Goal: Information Seeking & Learning: Learn about a topic

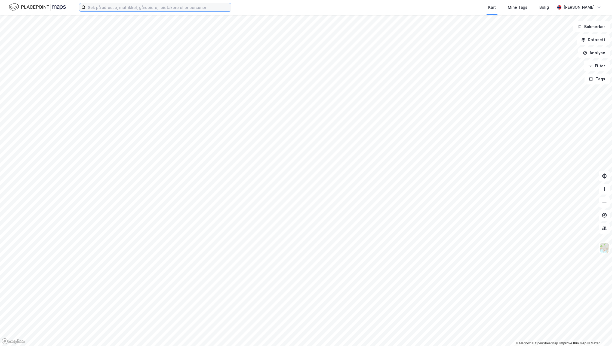
click at [143, 7] on input at bounding box center [158, 7] width 145 height 8
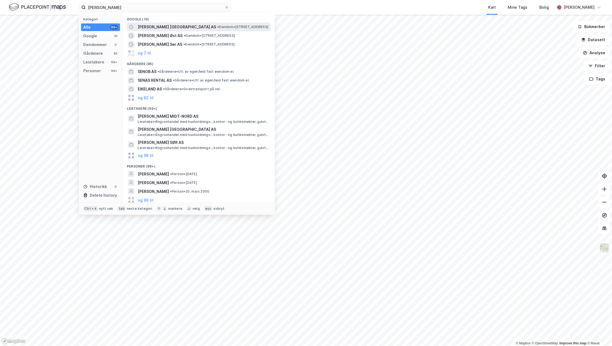
click at [169, 27] on span "[PERSON_NAME] [GEOGRAPHIC_DATA] AS" at bounding box center [177, 27] width 78 height 7
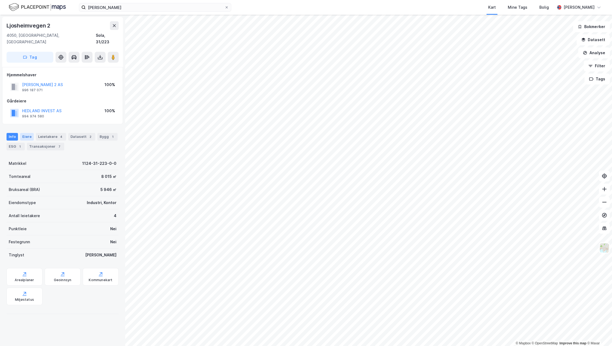
click at [32, 133] on div "Eiere" at bounding box center [27, 137] width 14 height 8
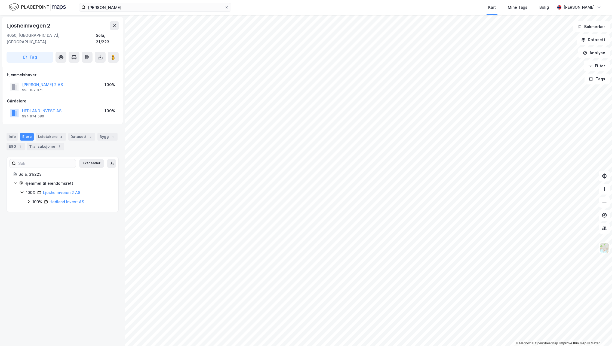
click at [51, 134] on div "Info [PERSON_NAME] 4 Datasett 2 Bygg 1 ESG 1 Transaksjoner 7" at bounding box center [63, 141] width 112 height 17
click at [53, 133] on div "Leietakere 4" at bounding box center [51, 137] width 30 height 8
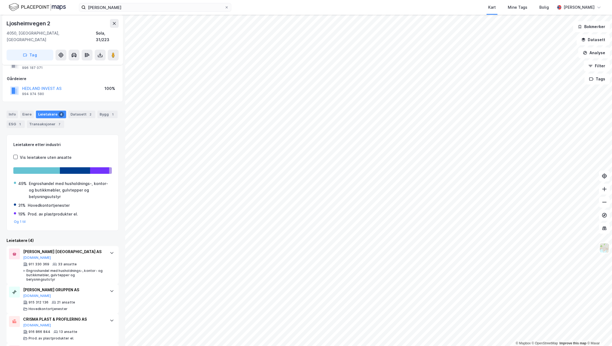
scroll to position [44, 0]
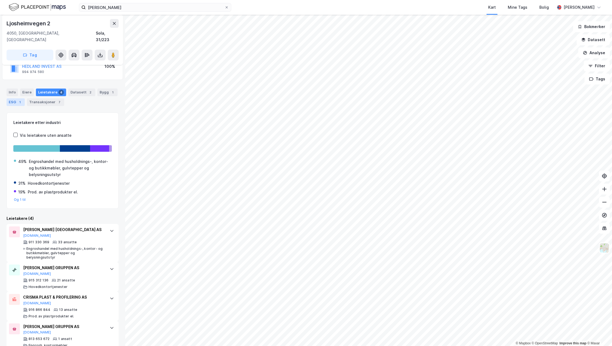
click at [11, 98] on div "ESG 1" at bounding box center [16, 102] width 18 height 8
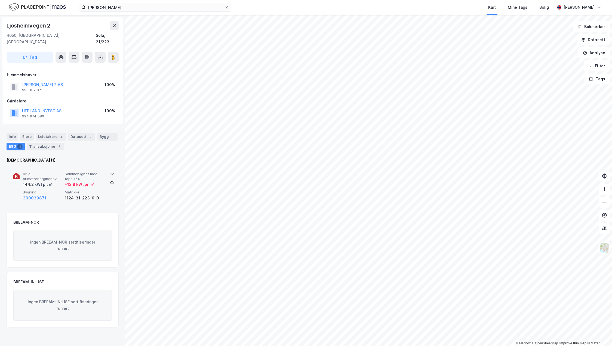
click at [46, 181] on div "kWt pr. ㎡" at bounding box center [43, 184] width 19 height 7
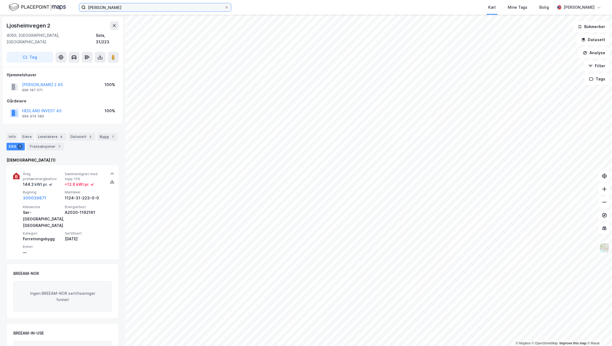
click at [130, 7] on input "[PERSON_NAME]" at bounding box center [155, 7] width 139 height 8
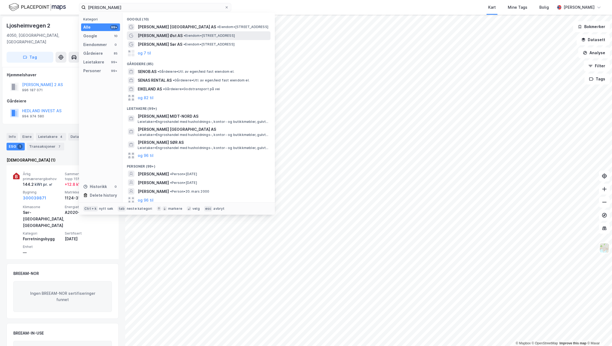
click at [155, 35] on span "[PERSON_NAME] Øst AS" at bounding box center [160, 35] width 45 height 7
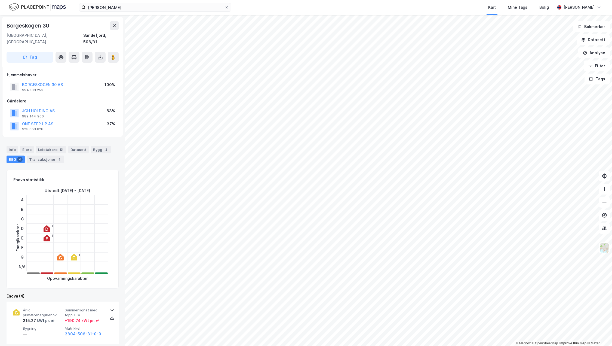
scroll to position [54, 0]
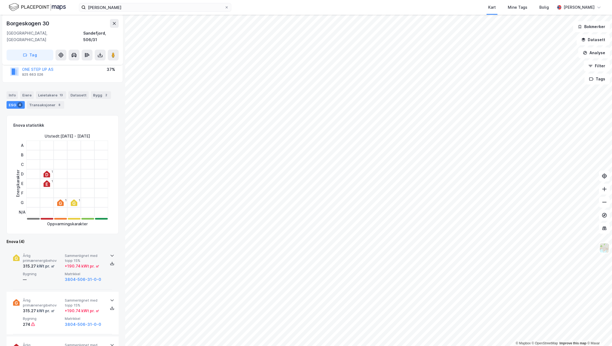
click at [69, 263] on div "+ 190.74 kWt pr. ㎡" at bounding box center [82, 266] width 35 height 7
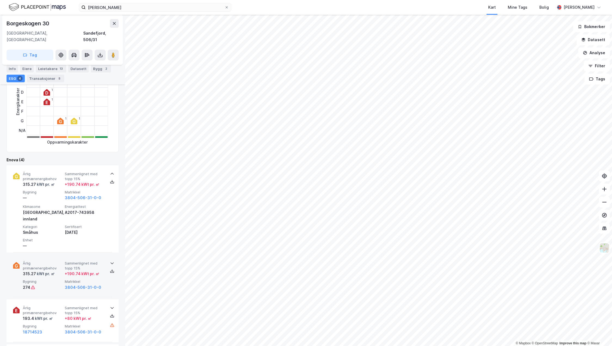
click at [58, 261] on span "Årlig primærenergibehov" at bounding box center [43, 266] width 40 height 10
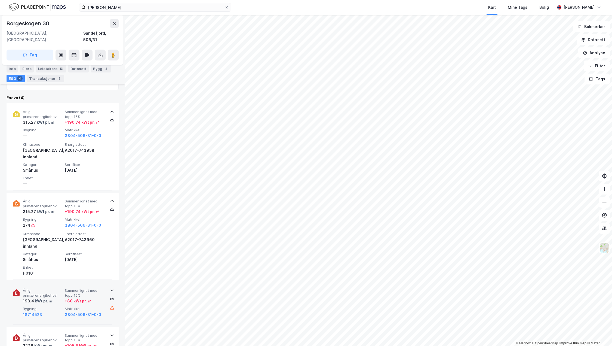
scroll to position [218, 0]
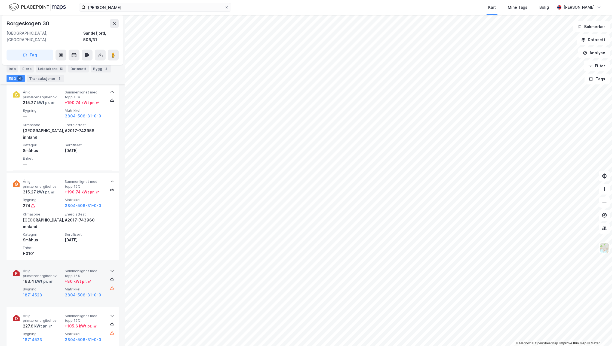
click at [62, 286] on span "Bygning" at bounding box center [43, 288] width 40 height 5
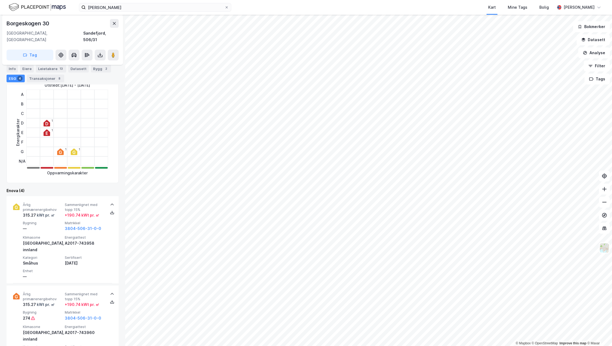
scroll to position [109, 0]
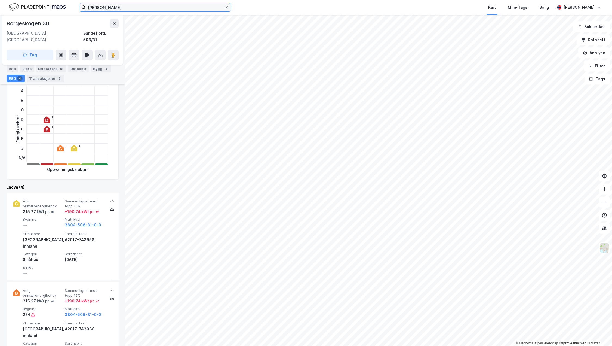
click at [169, 9] on input "[PERSON_NAME]" at bounding box center [155, 7] width 139 height 8
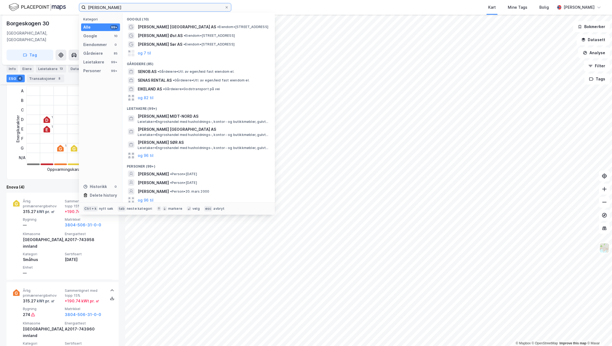
drag, startPoint x: 138, startPoint y: 6, endPoint x: 67, endPoint y: 8, distance: 71.1
click at [67, 8] on div "[PERSON_NAME] Kategori Alle 99+ Google 10 Eiendommer 0 Gårdeiere 85 Leietakere …" at bounding box center [306, 7] width 612 height 15
paste input "THERMOTECH AS"
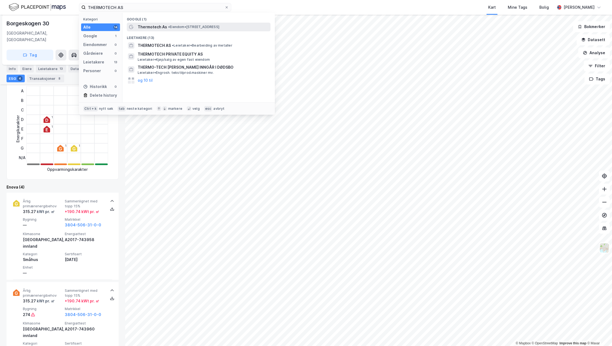
click at [169, 27] on span "•" at bounding box center [169, 27] width 2 height 4
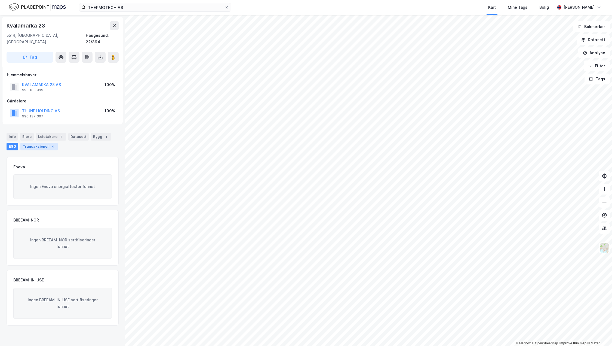
click at [43, 143] on div "Transaksjoner 4" at bounding box center [38, 147] width 37 height 8
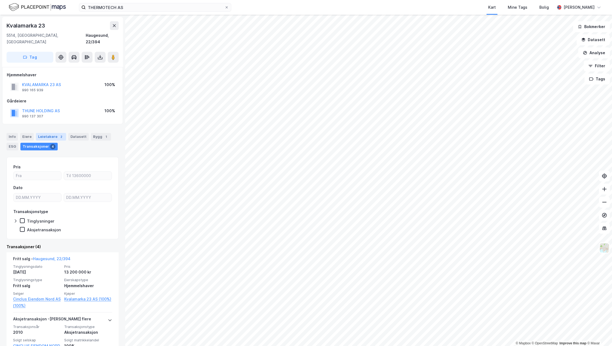
click at [52, 133] on div "Leietakere 2" at bounding box center [51, 137] width 30 height 8
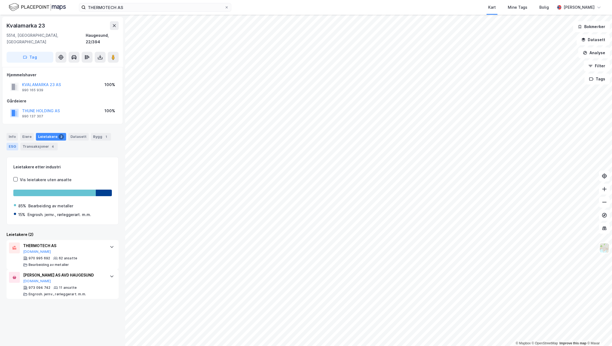
click at [16, 143] on div "ESG" at bounding box center [13, 147] width 12 height 8
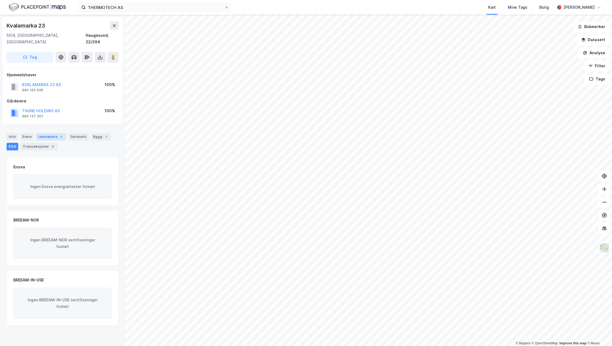
click at [48, 133] on div "Leietakere 2" at bounding box center [51, 137] width 30 height 8
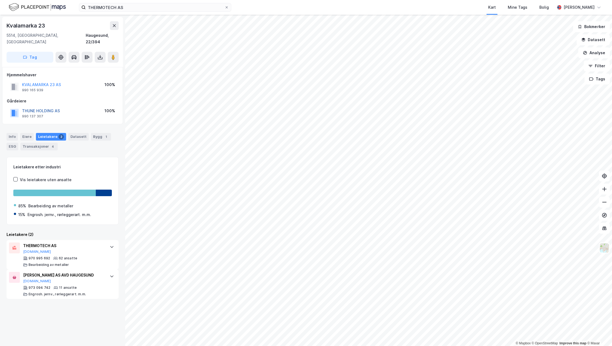
click at [0, 0] on button "THUNE HOLDING AS" at bounding box center [0, 0] width 0 height 0
click at [127, 7] on input "THERMOTECH AS" at bounding box center [155, 7] width 139 height 8
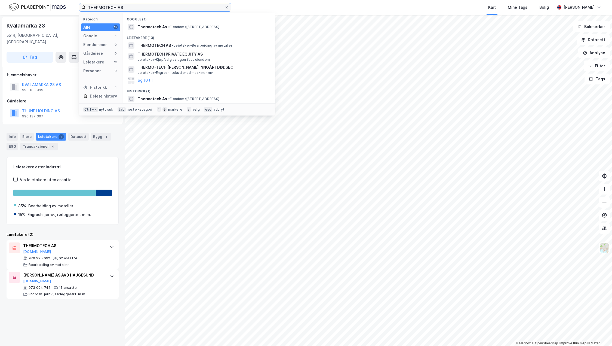
drag, startPoint x: 139, startPoint y: 8, endPoint x: 53, endPoint y: 8, distance: 86.5
click at [53, 8] on div "THERMOTECH AS Kategori Alle 15 Google 1 Eiendommer 0 Gårdeiere 0 Leietakere 13 …" at bounding box center [306, 7] width 612 height 15
paste input "VEAS RØR"
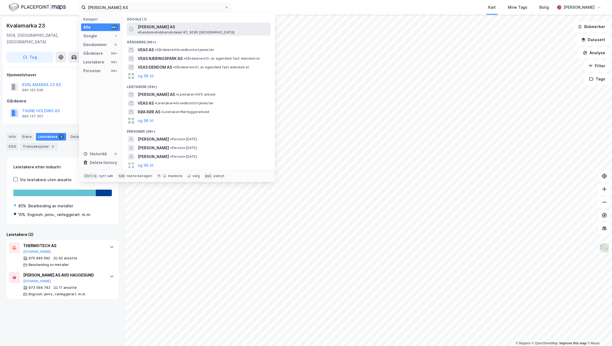
click at [148, 28] on span "[PERSON_NAME] AS" at bounding box center [156, 27] width 37 height 7
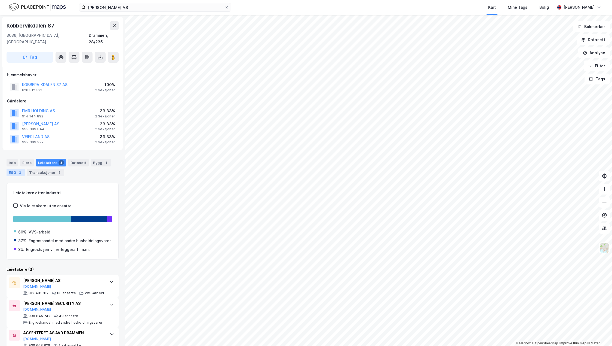
click at [17, 169] on div "2" at bounding box center [19, 171] width 5 height 5
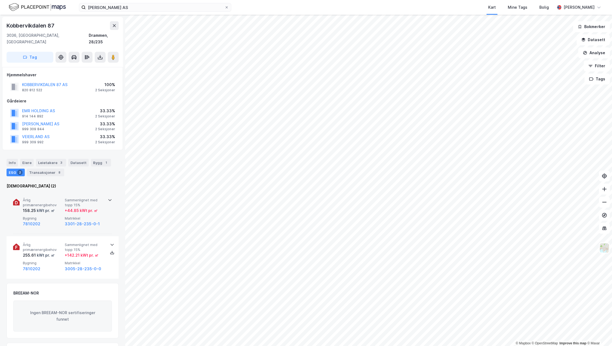
click at [83, 198] on span "Sammenlignet med topp 15%" at bounding box center [85, 203] width 40 height 10
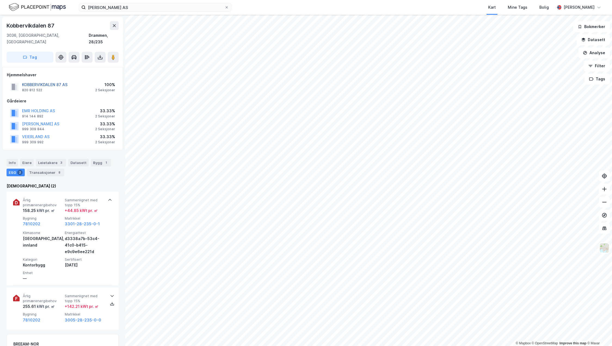
click at [0, 0] on button "KOBBERVIKDALEN 87 AS" at bounding box center [0, 0] width 0 height 0
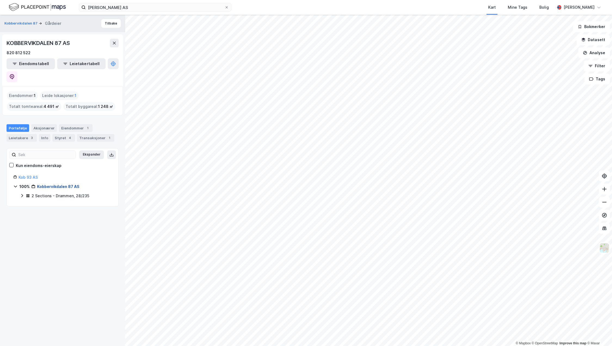
click at [62, 184] on link "Kobbervikdalen 87 AS" at bounding box center [58, 186] width 42 height 5
drag, startPoint x: 75, startPoint y: 44, endPoint x: 7, endPoint y: 42, distance: 68.0
click at [7, 42] on div "KOBBERVIKDALEN 87 AS" at bounding box center [63, 43] width 112 height 9
copy div "KOBBERVIKDALEN 87 AS"
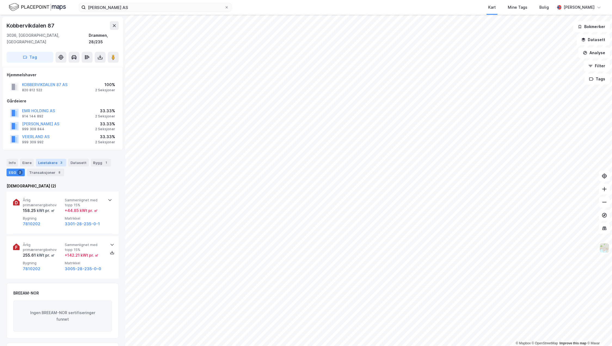
click at [55, 159] on div "Leietakere 3" at bounding box center [51, 163] width 30 height 8
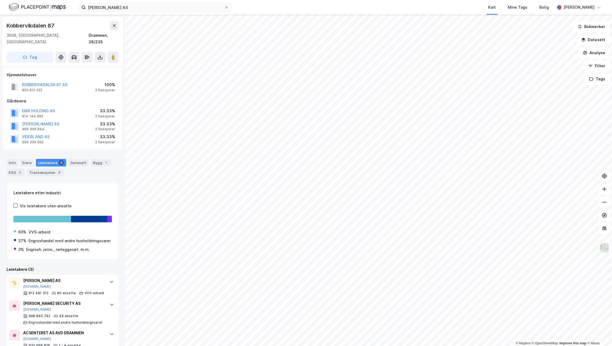
click at [11, 170] on div "Info [PERSON_NAME] 3 Datasett Bygg 1 ESG 2 Transaksjoner 8" at bounding box center [62, 165] width 125 height 26
click at [13, 168] on div "ESG 2" at bounding box center [16, 172] width 18 height 8
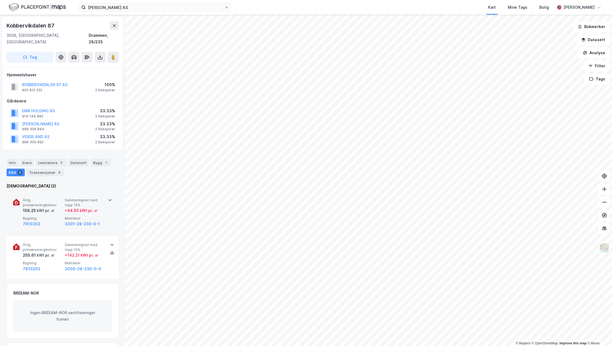
click at [44, 198] on span "Årlig primærenergibehov" at bounding box center [43, 203] width 40 height 10
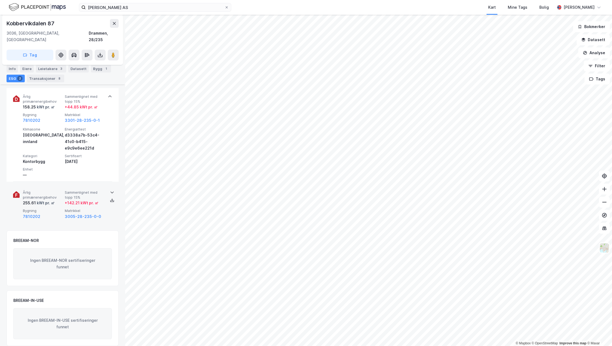
scroll to position [76, 0]
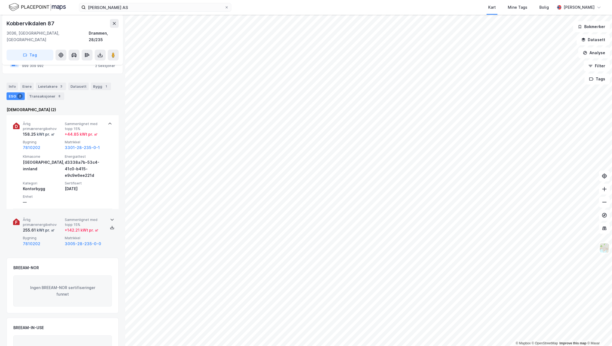
click at [51, 217] on span "Årlig primærenergibehov" at bounding box center [43, 222] width 40 height 10
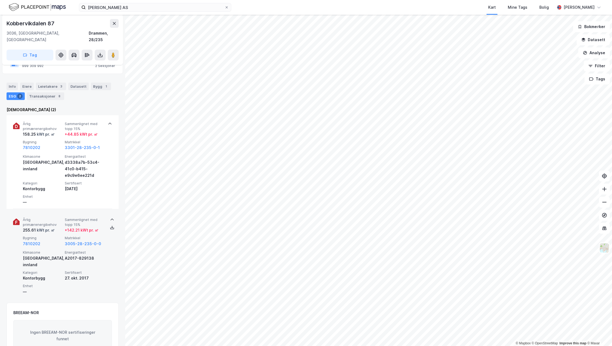
click at [58, 218] on span "Årlig primærenergibehov" at bounding box center [43, 222] width 40 height 10
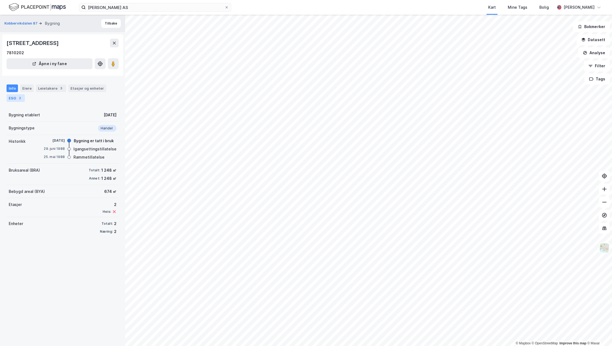
click at [19, 97] on div "2" at bounding box center [19, 97] width 5 height 5
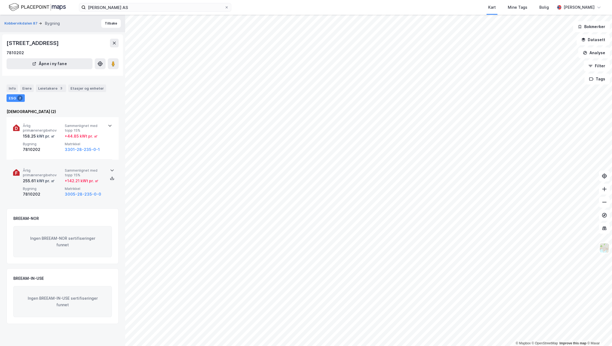
click at [55, 187] on span "Bygning" at bounding box center [43, 188] width 40 height 5
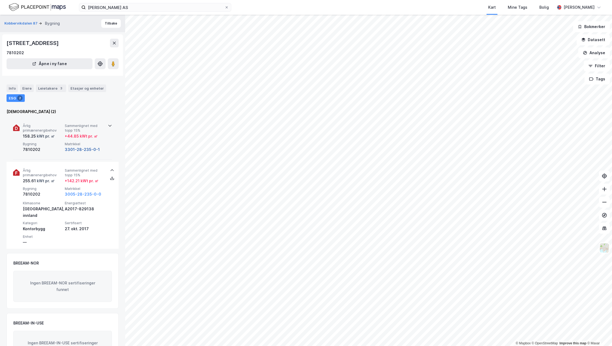
click at [85, 146] on button "3301-28-235-0-1" at bounding box center [82, 149] width 35 height 7
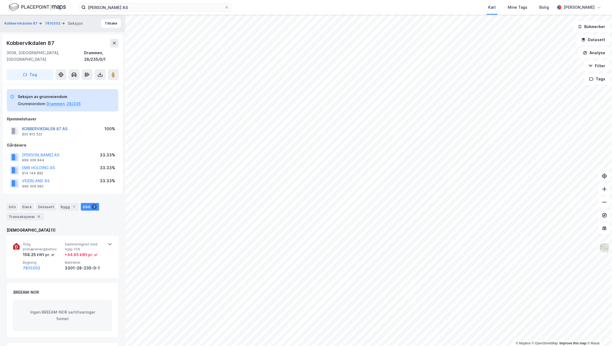
click at [0, 0] on button "KOBBERVIKDALEN 87 AS" at bounding box center [0, 0] width 0 height 0
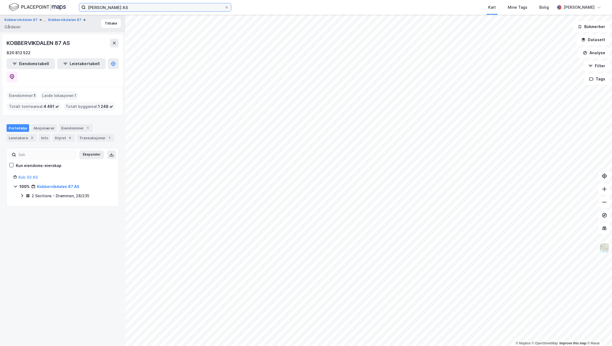
click at [125, 8] on input "[PERSON_NAME] AS" at bounding box center [155, 7] width 139 height 8
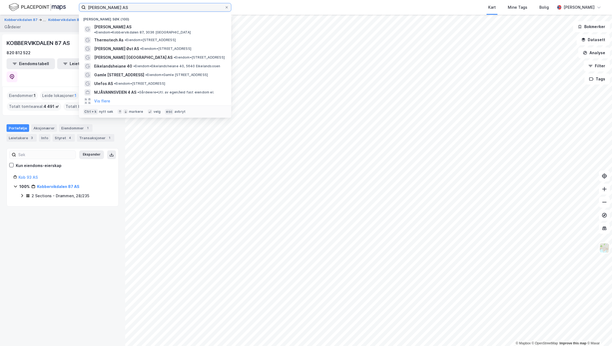
drag, startPoint x: 130, startPoint y: 7, endPoint x: 81, endPoint y: 6, distance: 48.7
click at [81, 6] on label "[PERSON_NAME] AS" at bounding box center [155, 7] width 152 height 9
paste input "SPRINKLER [GEOGRAPHIC_DATA]"
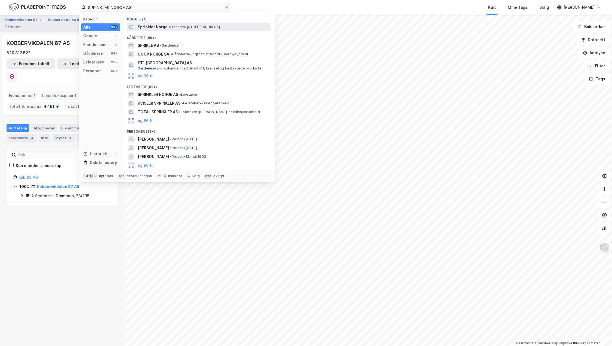
click at [169, 26] on span "•" at bounding box center [170, 27] width 2 height 4
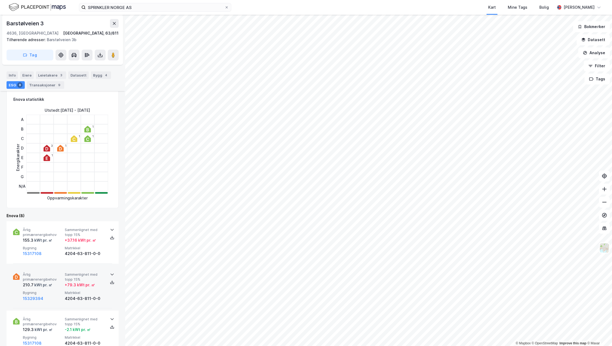
scroll to position [82, 0]
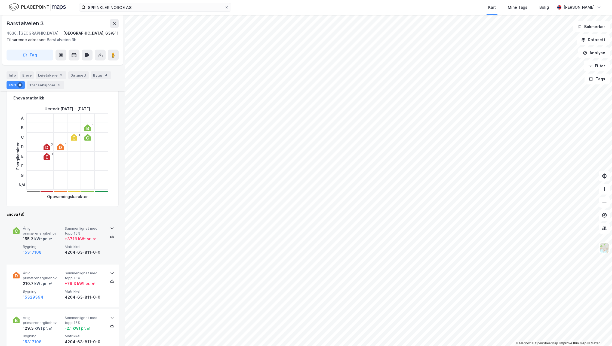
click at [42, 236] on div "kWt pr. ㎡" at bounding box center [42, 238] width 19 height 7
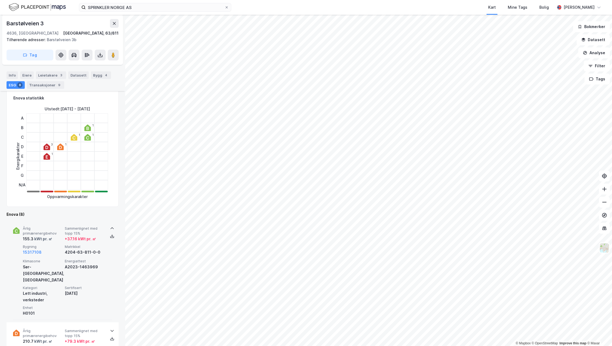
scroll to position [163, 0]
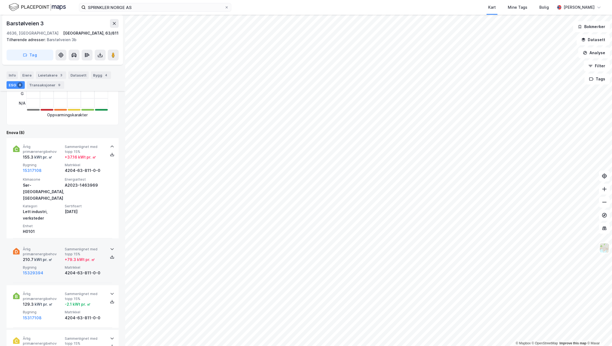
click at [51, 256] on div "kWt pr. ㎡" at bounding box center [42, 259] width 19 height 7
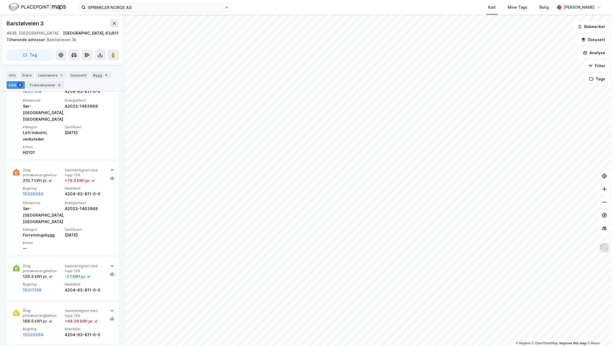
scroll to position [245, 0]
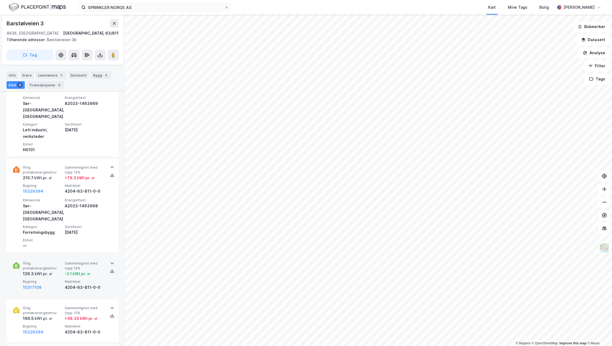
click at [79, 261] on span "Sammenlignet med topp 15%" at bounding box center [85, 266] width 40 height 10
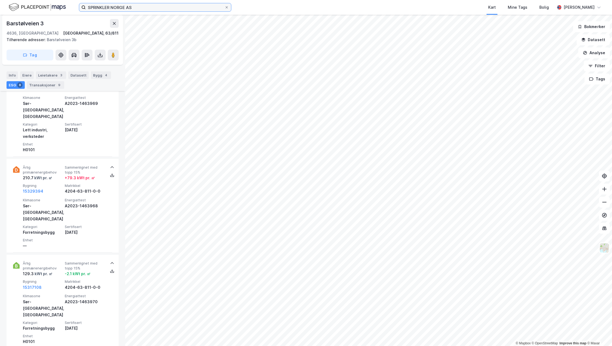
click at [139, 5] on input "SPRINKLER NORGE AS" at bounding box center [155, 7] width 139 height 8
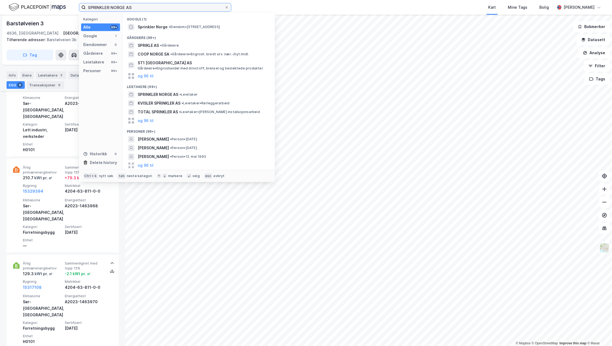
drag, startPoint x: 67, startPoint y: 10, endPoint x: 40, endPoint y: 12, distance: 27.5
click at [40, 12] on div "SPRINKLER NORGE AS Kategori Alle 99+ Google 1 Eiendommer 0 Gårdeiere 99+ Leieta…" at bounding box center [306, 7] width 612 height 15
paste input "[STREET_ADDRESS]"
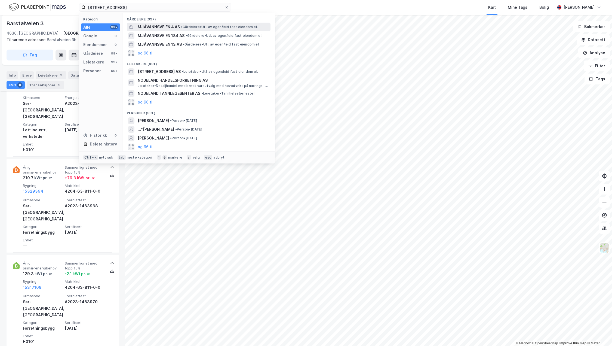
click at [145, 24] on span "MJÅVANNSVEIEN 4 AS" at bounding box center [159, 27] width 42 height 7
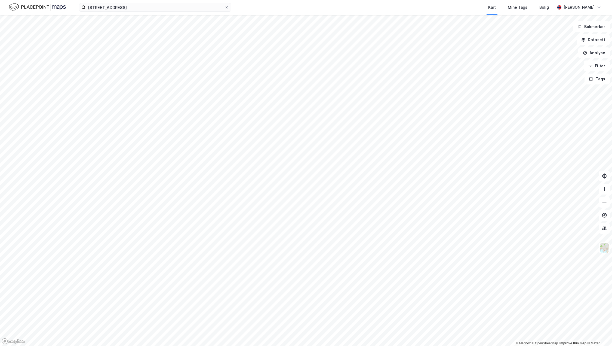
click at [165, 2] on div "Mjåvannsveien 113 4685 NODELAND Kart Mine Tags Bolig [PERSON_NAME]" at bounding box center [306, 7] width 612 height 15
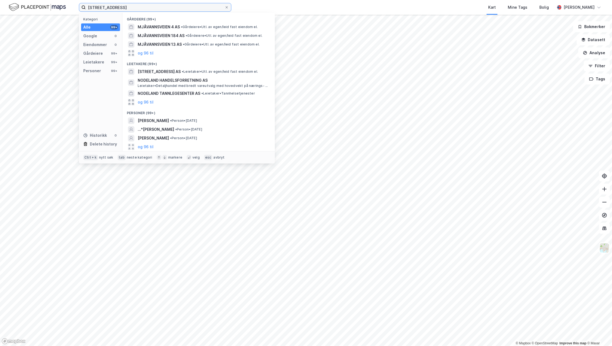
drag, startPoint x: 169, startPoint y: 6, endPoint x: 88, endPoint y: 7, distance: 81.1
click at [88, 7] on input "[STREET_ADDRESS]" at bounding box center [155, 7] width 139 height 8
paste input "HOVDEN ALPIN RESORT AS"
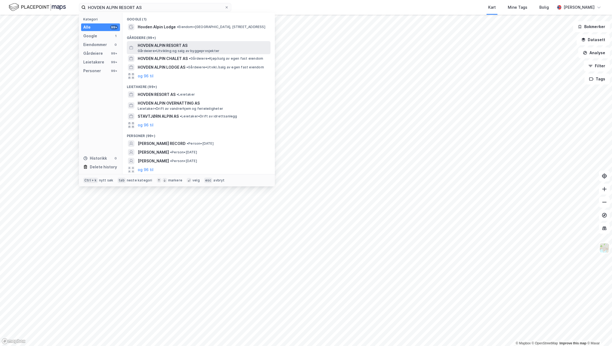
click at [177, 48] on span "HOVDEN ALPIN RESORT AS" at bounding box center [203, 45] width 131 height 7
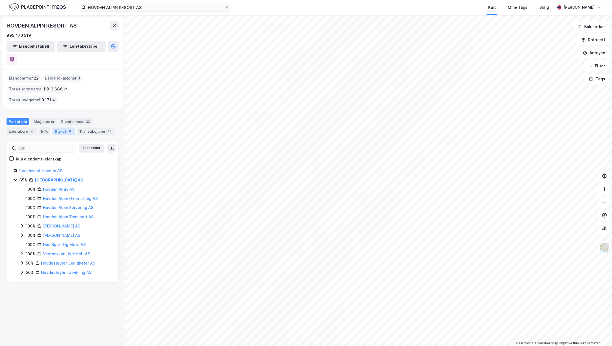
click at [57, 127] on div "Styret 9" at bounding box center [64, 131] width 22 height 8
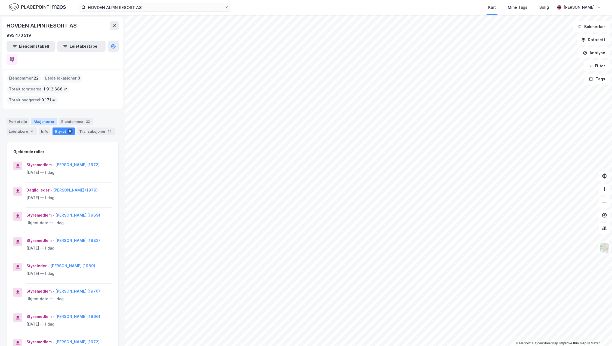
click at [38, 118] on div "Aksjonærer" at bounding box center [44, 122] width 26 height 8
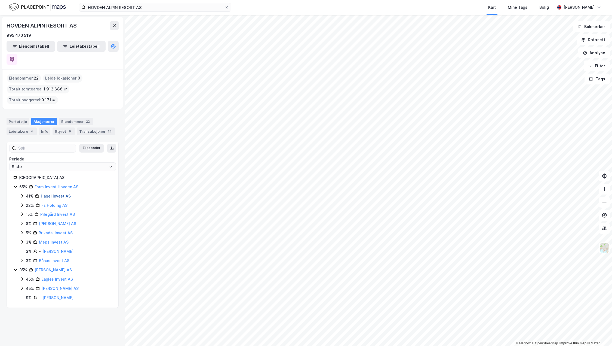
click at [53, 193] on link "Hagel Invest AS" at bounding box center [56, 195] width 30 height 5
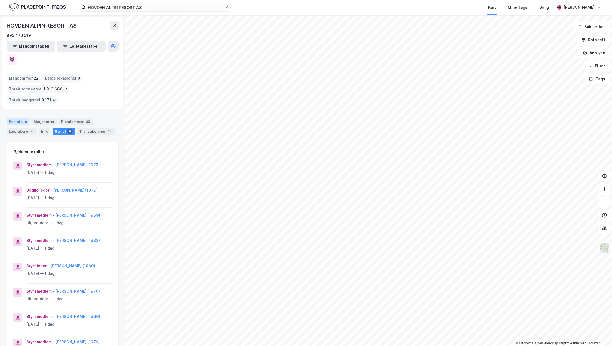
click at [17, 118] on div "Portefølje" at bounding box center [18, 122] width 23 height 8
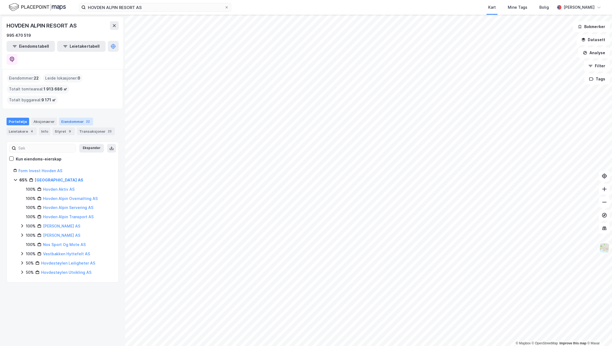
click at [76, 118] on div "Eiendommer 22" at bounding box center [76, 122] width 34 height 8
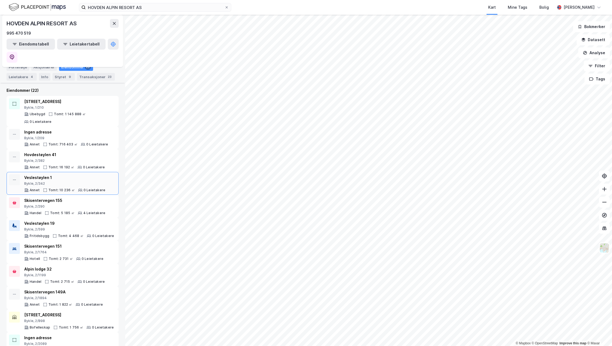
scroll to position [82, 0]
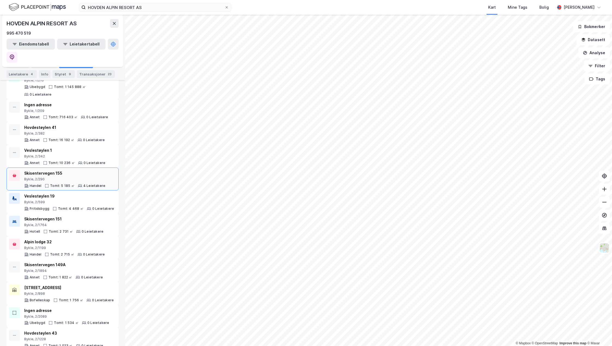
click at [91, 177] on div "Bykle, 2/290" at bounding box center [64, 179] width 81 height 4
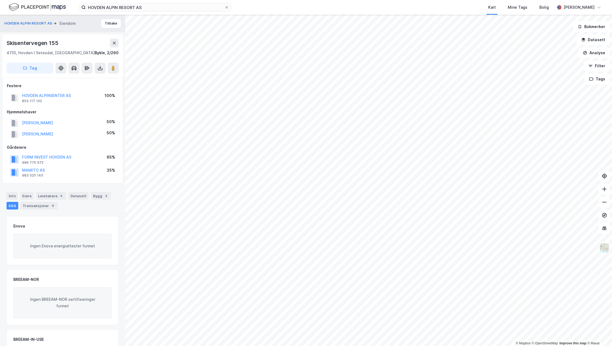
click at [14, 208] on div "ESG" at bounding box center [13, 206] width 12 height 8
click at [50, 194] on div "Leietakere 4" at bounding box center [51, 196] width 30 height 8
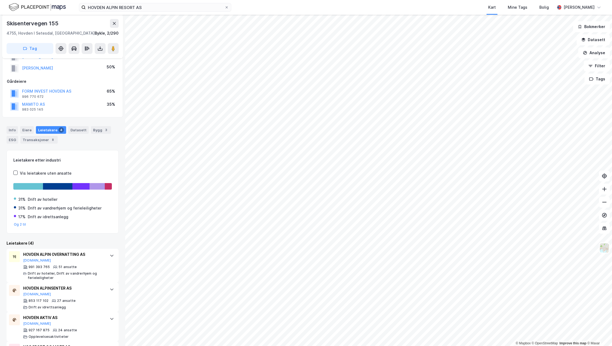
scroll to position [43, 0]
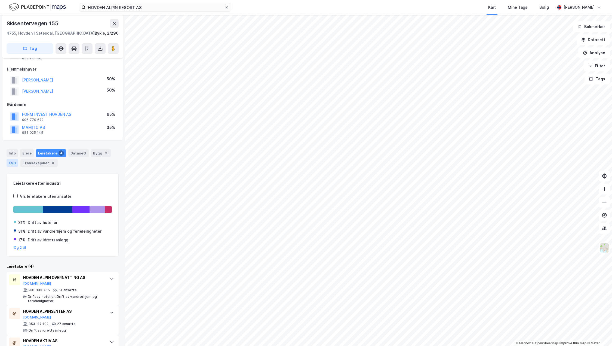
click at [16, 166] on div "ESG" at bounding box center [13, 163] width 12 height 8
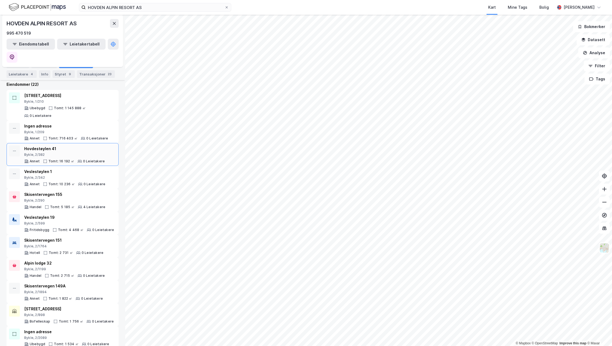
scroll to position [109, 0]
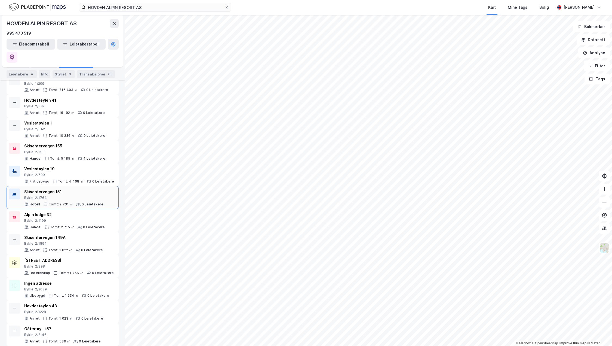
click at [58, 188] on div "Skisentervegen 151" at bounding box center [63, 191] width 79 height 7
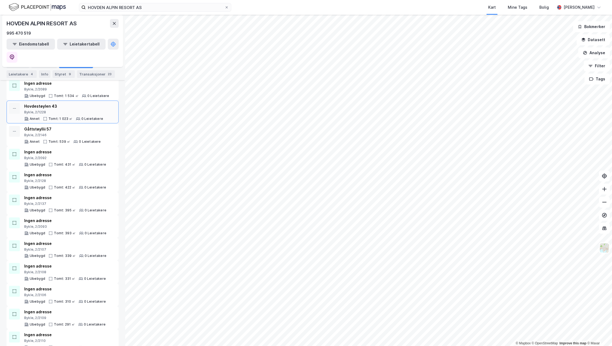
scroll to position [138, 0]
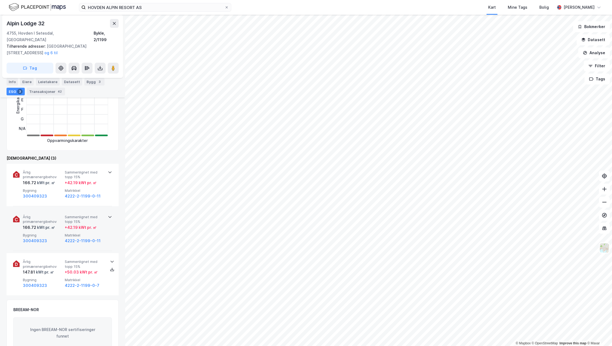
scroll to position [190, 0]
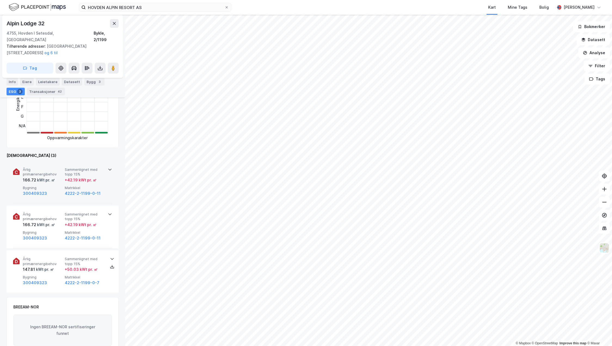
click at [47, 177] on div "Årlig primærenergibehov 166.72 kWt pr. ㎡ Sammenlignet med topp 15% + 42.19 kWt …" at bounding box center [64, 181] width 82 height 29
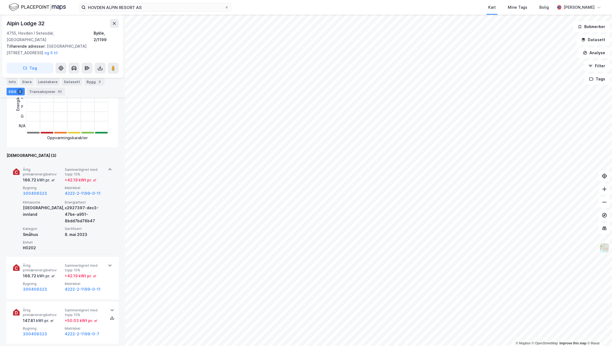
scroll to position [245, 0]
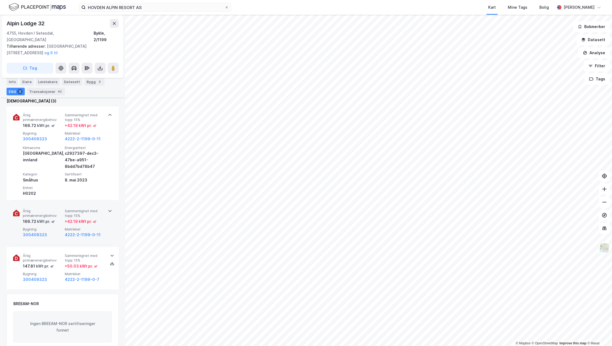
click at [75, 218] on div "+ 42.19 kWt pr. ㎡" at bounding box center [81, 221] width 32 height 7
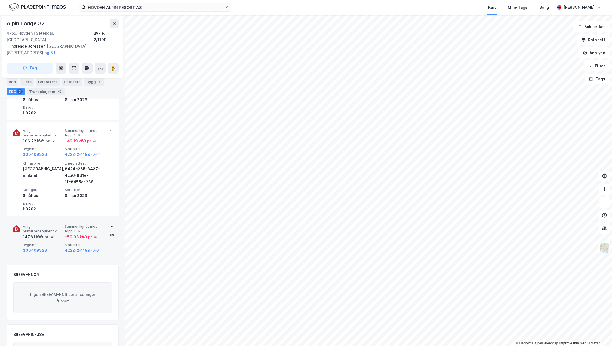
scroll to position [326, 0]
click at [65, 232] on div "+ 50.03 kWt pr. ㎡" at bounding box center [81, 235] width 33 height 7
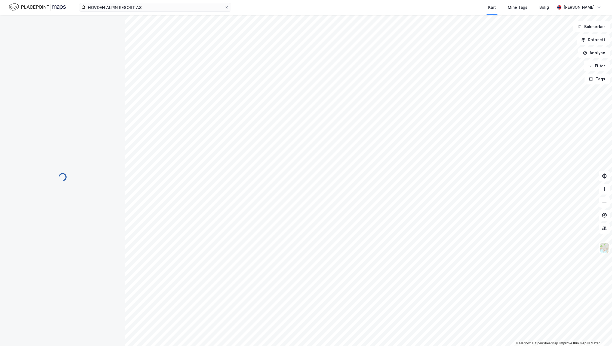
scroll to position [45, 0]
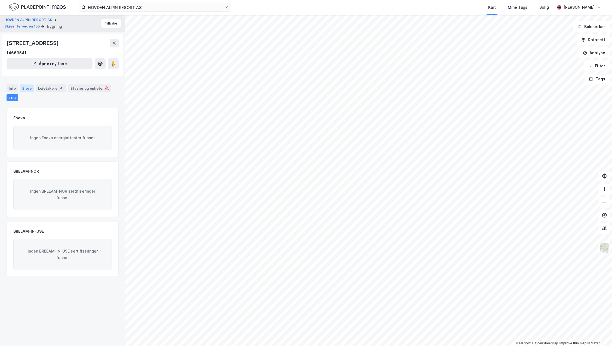
click at [25, 88] on div "Eiere" at bounding box center [27, 88] width 14 height 8
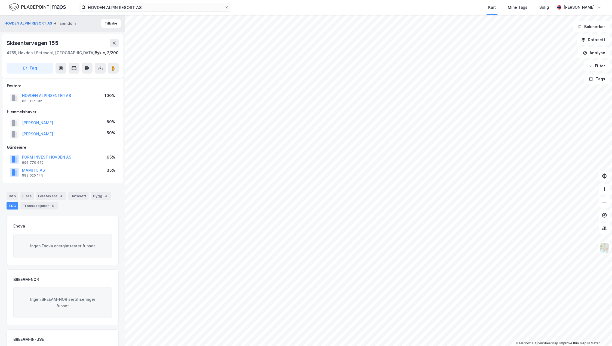
scroll to position [45, 0]
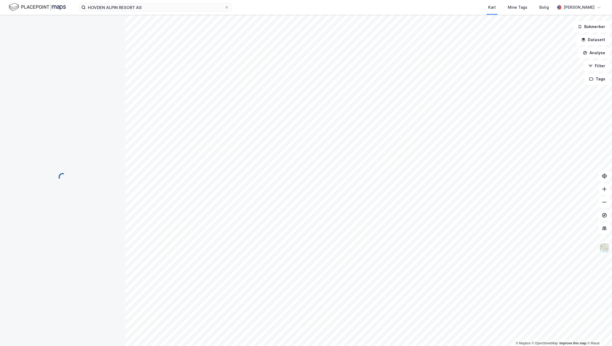
scroll to position [45, 0]
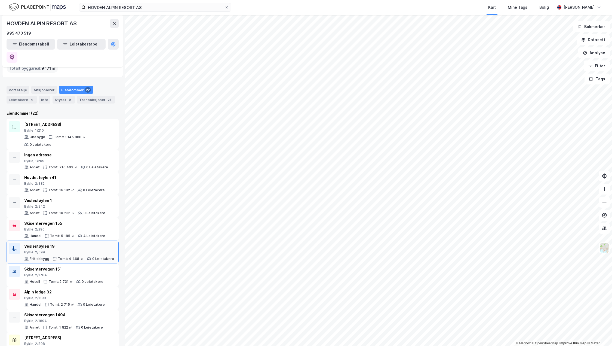
scroll to position [82, 0]
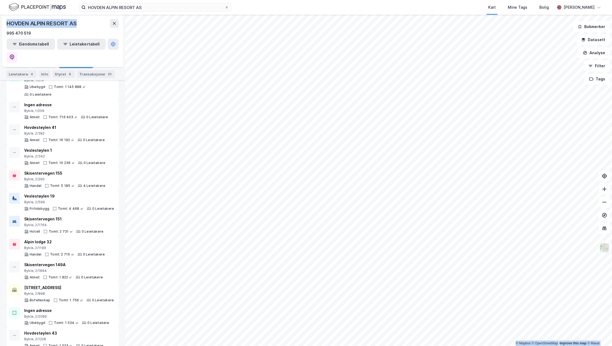
drag, startPoint x: 82, startPoint y: 21, endPoint x: -4, endPoint y: 21, distance: 85.4
click at [0, 21] on html "HOVDEN ALPIN RESORT AS Kart Mine Tags Bolig [PERSON_NAME] © Mapbox © OpenStreet…" at bounding box center [306, 173] width 612 height 346
copy div "© Mapbox © OpenStreetMap Improve this map © Maxar HOVDEN ALPIN RESORT AS"
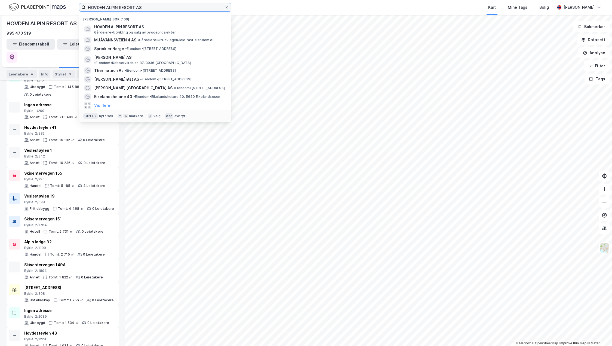
drag, startPoint x: 167, startPoint y: 7, endPoint x: 15, endPoint y: 12, distance: 152.4
click at [15, 12] on div "HOVDEN ALPIN RESORT AS Nylige søk (100) HOVDEN ALPIN RESORT AS [GEOGRAPHIC_DATA…" at bounding box center [306, 7] width 612 height 15
paste input "ÖRMANN NORGE"
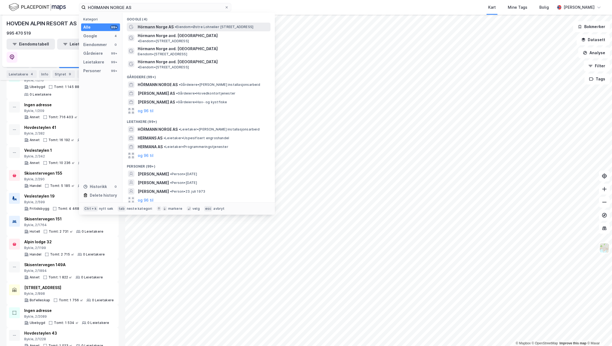
click at [165, 24] on span "Hörmann Norge AS" at bounding box center [156, 27] width 36 height 7
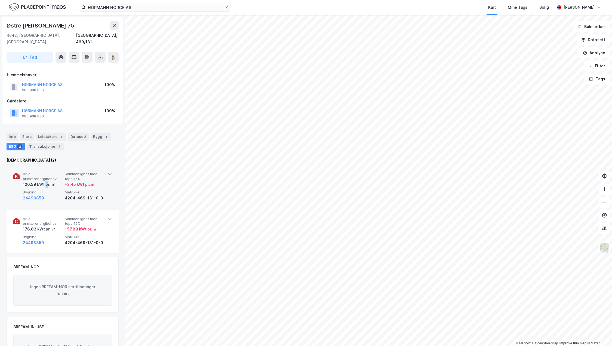
click at [46, 181] on div "kWt pr. ㎡" at bounding box center [45, 184] width 19 height 7
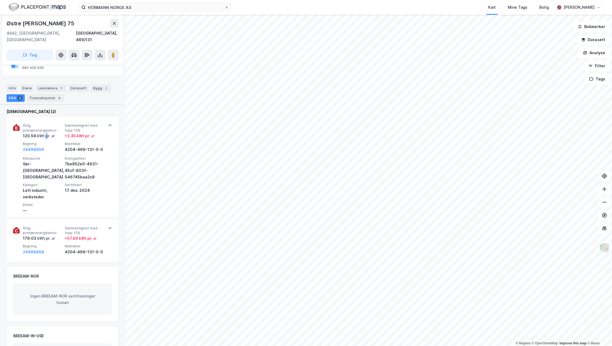
scroll to position [84, 0]
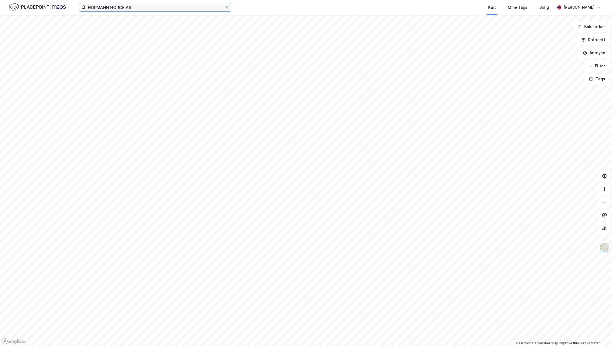
click at [143, 5] on input "HÖRMANN NORGE AS" at bounding box center [155, 7] width 139 height 8
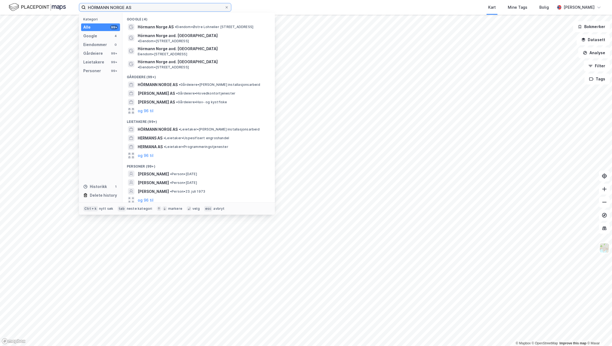
click at [130, 7] on input "HÖRMANN NORGE AS" at bounding box center [155, 7] width 139 height 8
drag, startPoint x: 140, startPoint y: 7, endPoint x: 8, endPoint y: 13, distance: 131.5
click at [8, 13] on div "HÖRMANN NORGE AS Kategori Alle 99+ Google 4 Eiendommer 0 Gårdeiere 99+ Leietake…" at bounding box center [306, 7] width 612 height 15
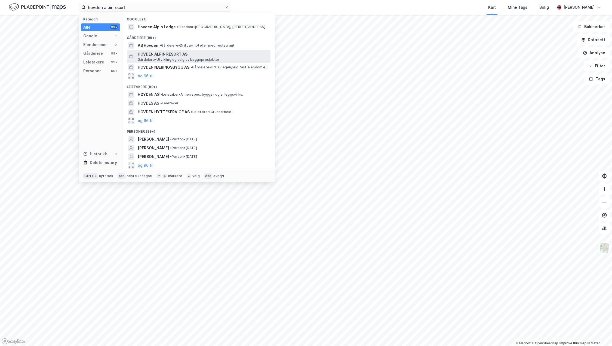
click at [158, 53] on span "HOVDEN ALPIN RESORT AS" at bounding box center [203, 54] width 131 height 7
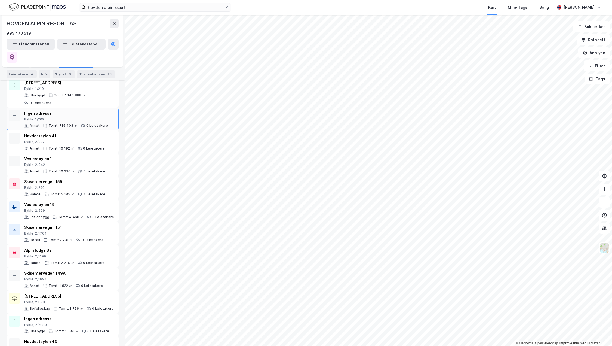
scroll to position [82, 0]
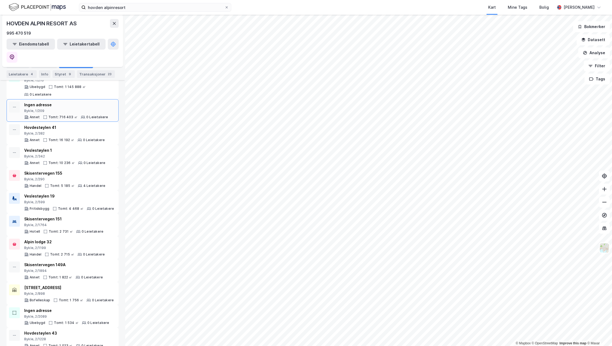
click at [76, 101] on div "Ingen adresse Bykle, 1/209 Annet Tomt: 716 403 ㎡ 0 Leietakere" at bounding box center [66, 110] width 84 height 18
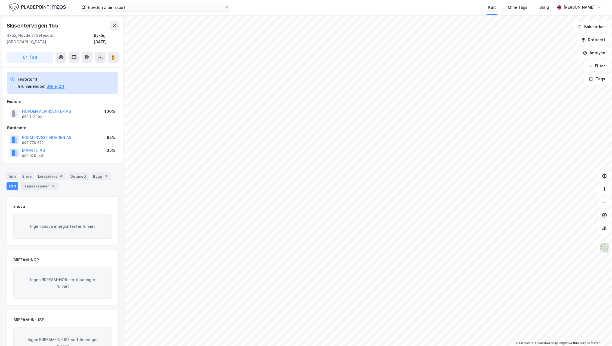
scroll to position [19, 0]
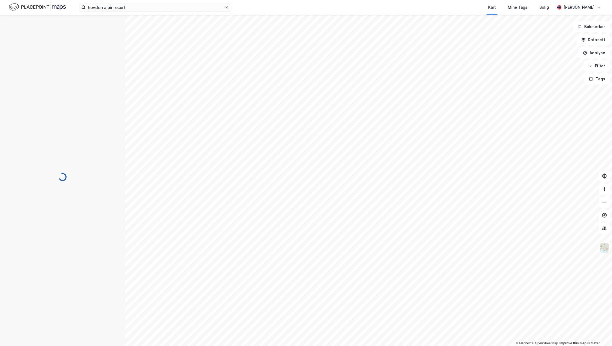
scroll to position [19, 0]
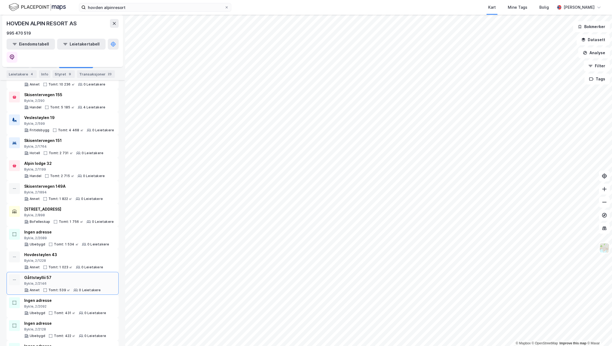
scroll to position [138, 0]
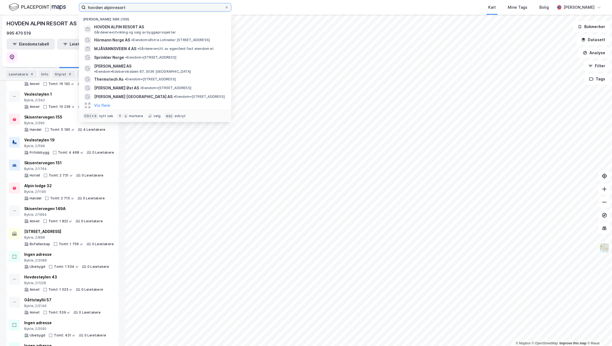
drag, startPoint x: 132, startPoint y: 5, endPoint x: 42, endPoint y: 2, distance: 90.9
click at [42, 2] on div "hovden alpinresort Nylige søk (100) HOVDEN ALPIN RESORT AS [GEOGRAPHIC_DATA] • …" at bounding box center [306, 7] width 612 height 15
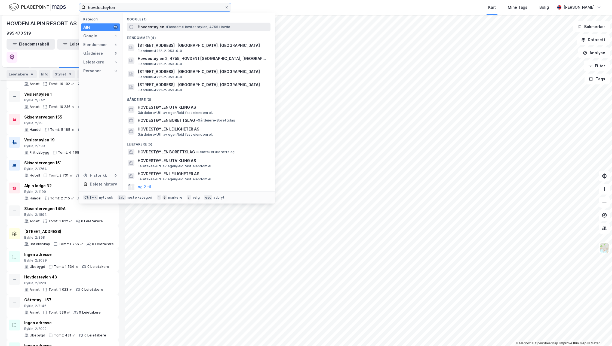
type input "hovdestøylen"
click at [177, 29] on div "Hovdestøylen • [PERSON_NAME][GEOGRAPHIC_DATA], 4755 [GEOGRAPHIC_DATA]" at bounding box center [204, 27] width 132 height 7
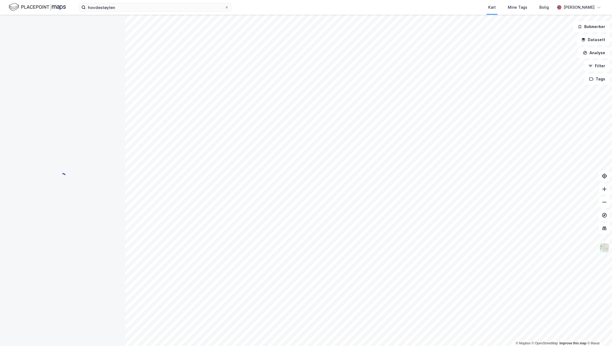
scroll to position [6, 0]
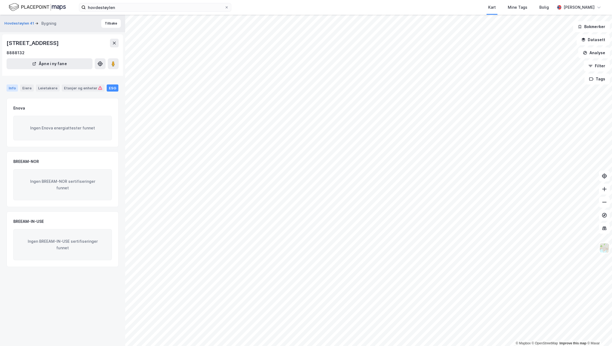
click at [13, 91] on div "Info" at bounding box center [12, 87] width 11 height 7
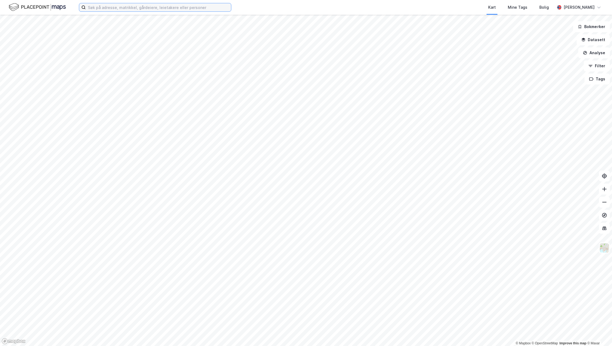
click at [131, 9] on input at bounding box center [158, 7] width 145 height 8
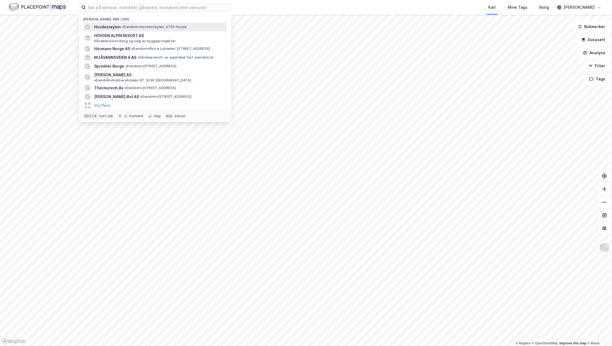
click at [109, 26] on span "Hovdestøylen" at bounding box center [107, 27] width 27 height 7
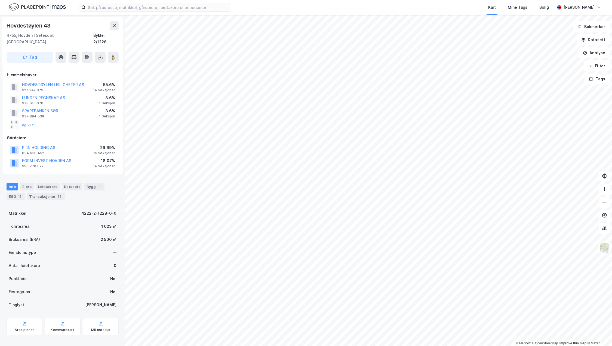
click at [25, 190] on div "Info Eiere Leietakere Datasett Bygg 1 ESG 13 Transaksjoner 55" at bounding box center [63, 191] width 112 height 17
click at [16, 192] on div "ESG 13" at bounding box center [16, 196] width 18 height 8
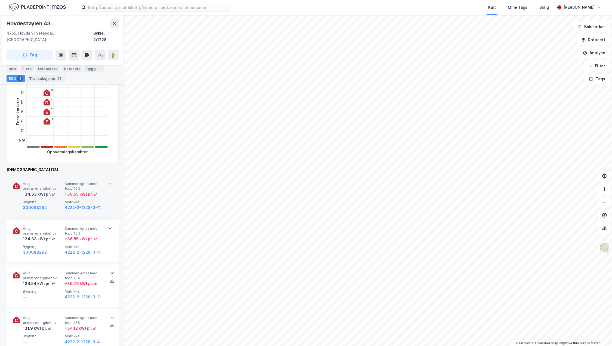
click at [69, 199] on span "Matrikkel" at bounding box center [85, 201] width 40 height 5
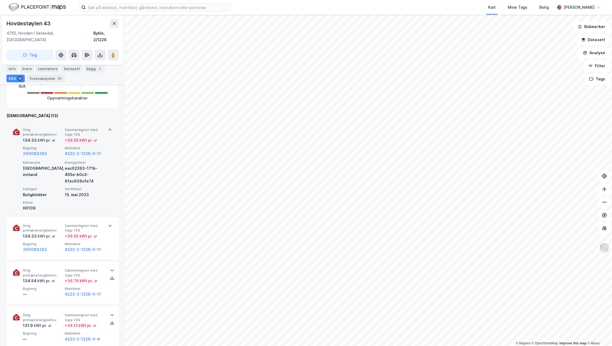
scroll to position [218, 0]
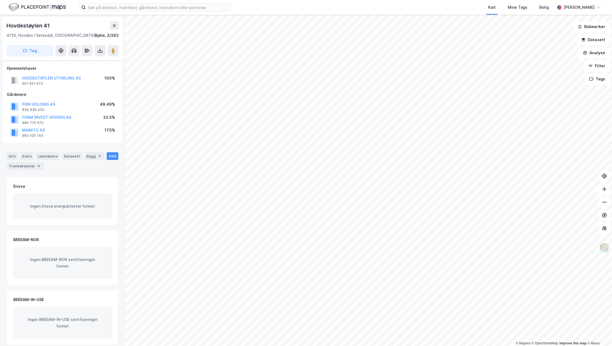
scroll to position [6, 0]
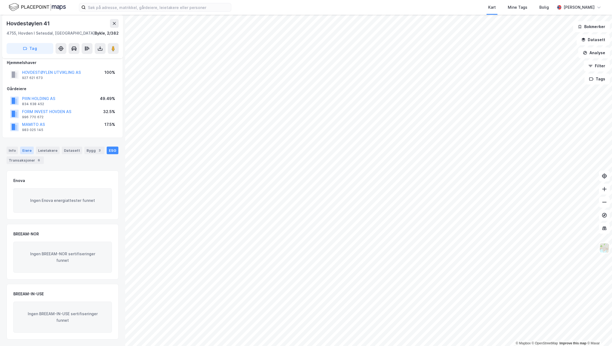
click at [25, 152] on div "Eiere" at bounding box center [27, 150] width 14 height 8
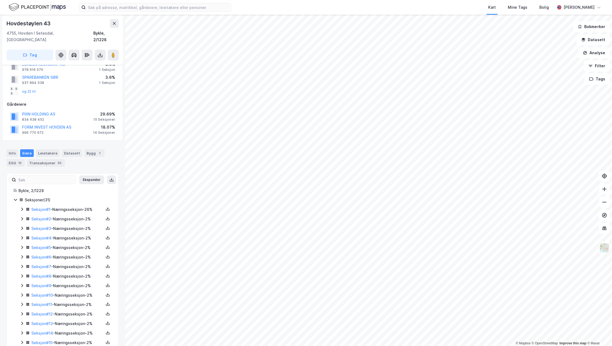
scroll to position [2, 0]
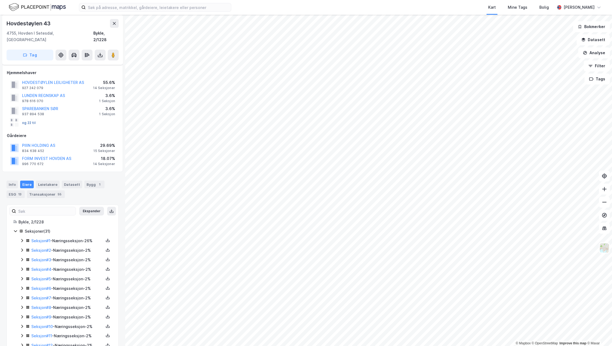
click at [0, 0] on button "og 22 til" at bounding box center [0, 0] width 0 height 0
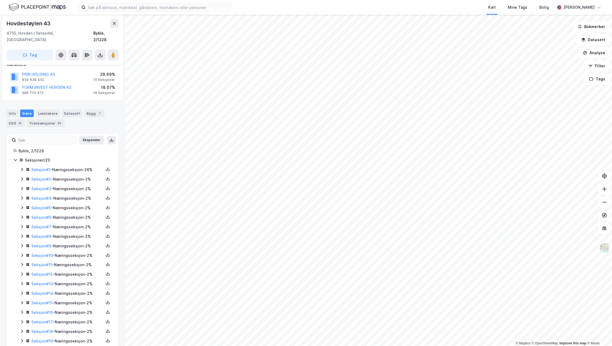
scroll to position [0, 0]
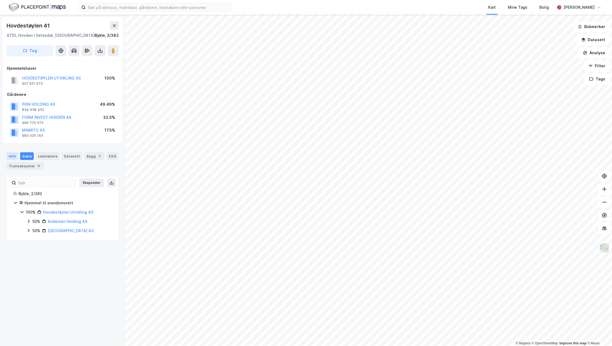
click at [12, 156] on div "Info" at bounding box center [12, 156] width 11 height 8
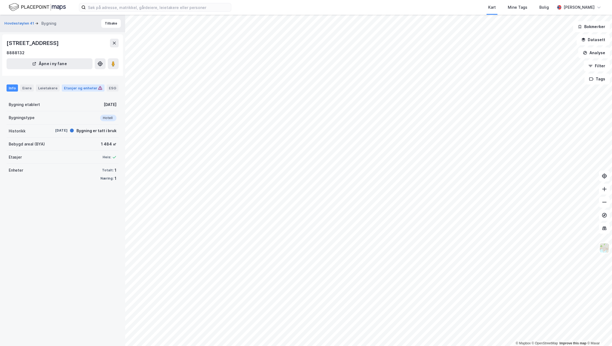
click at [66, 88] on div "Etasjer og enheter" at bounding box center [83, 87] width 38 height 5
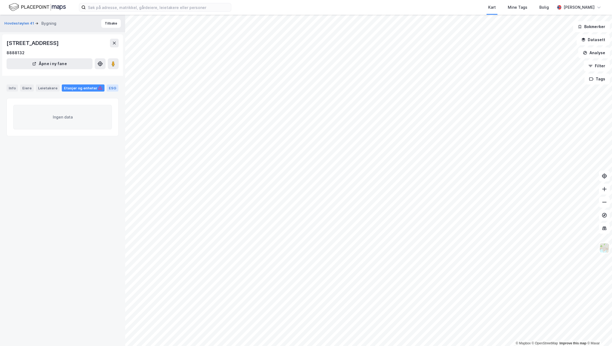
click at [107, 89] on div "ESG" at bounding box center [113, 87] width 12 height 7
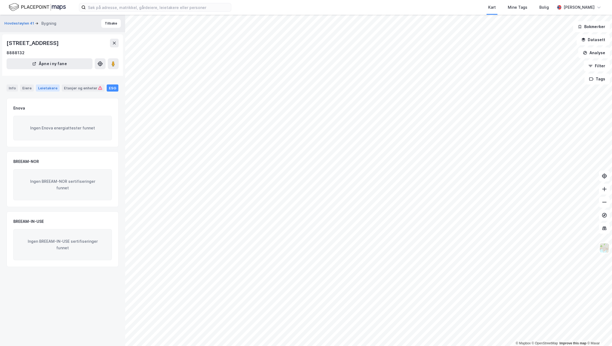
click at [45, 88] on div "Leietakere" at bounding box center [48, 87] width 24 height 7
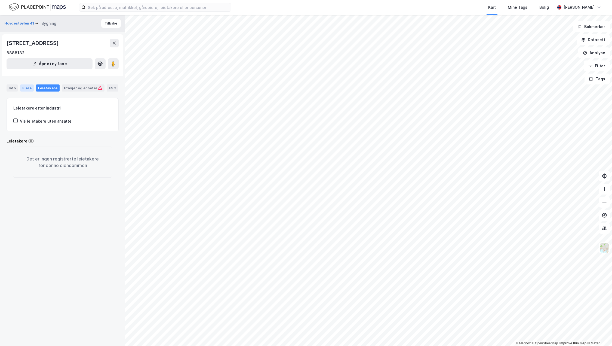
click at [28, 87] on div "Eiere" at bounding box center [27, 87] width 14 height 7
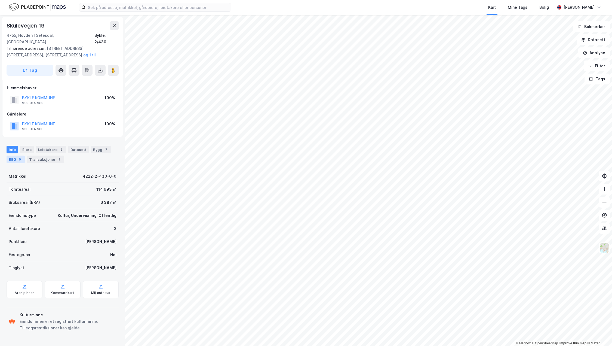
click at [22, 156] on div "6" at bounding box center [19, 158] width 5 height 5
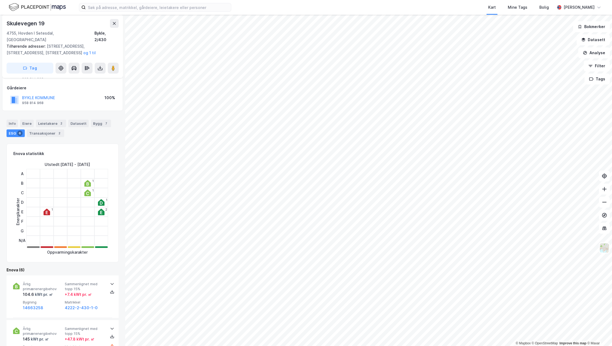
scroll to position [54, 0]
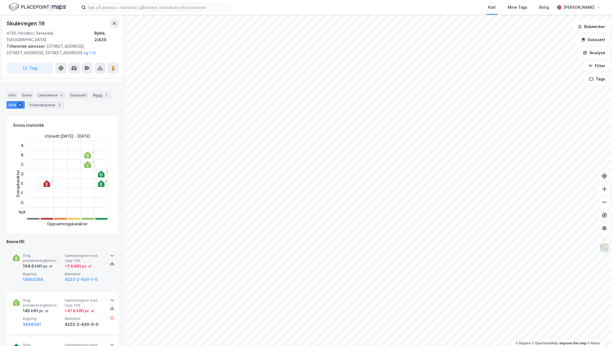
click at [67, 255] on span "Sammenlignet med topp 15%" at bounding box center [85, 258] width 40 height 10
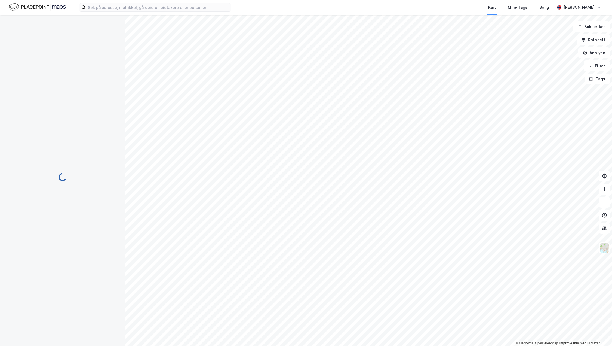
scroll to position [28, 0]
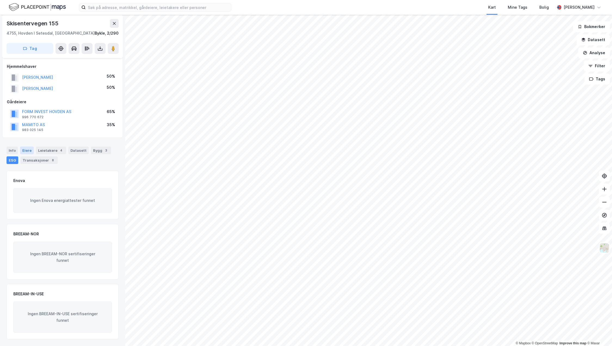
click at [30, 150] on div "Eiere" at bounding box center [27, 150] width 14 height 8
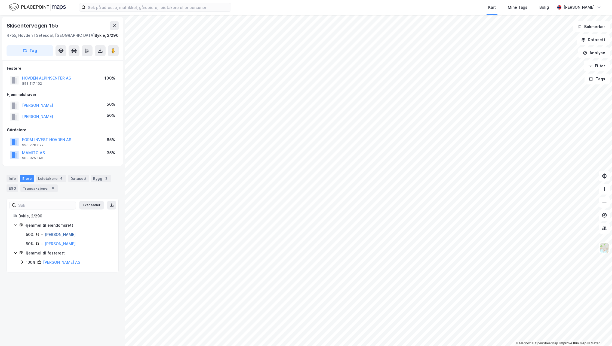
click at [61, 234] on link "Uleberg Jon" at bounding box center [60, 234] width 31 height 5
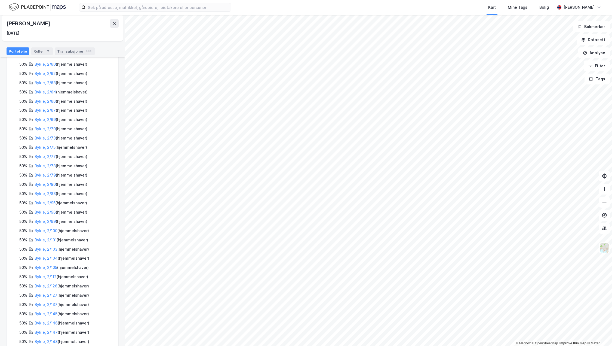
scroll to position [285, 0]
